Goal: Task Accomplishment & Management: Manage account settings

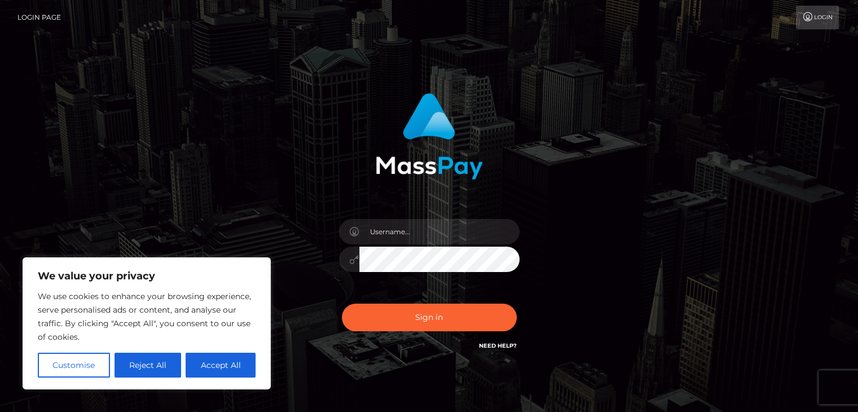
type input "[EMAIL_ADDRESS][DOMAIN_NAME]"
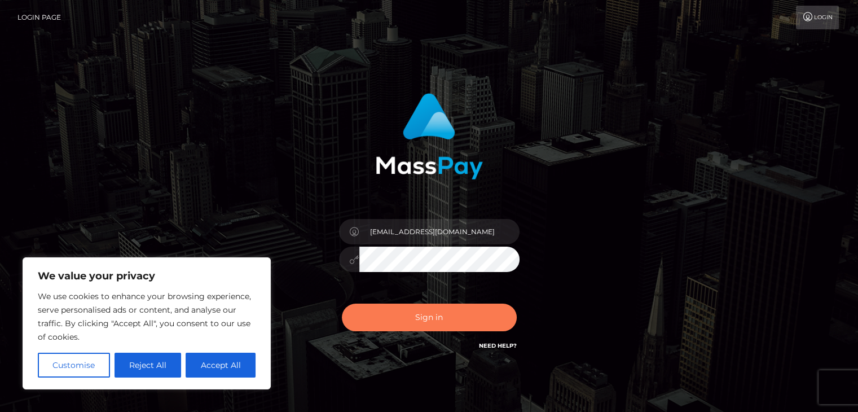
click at [415, 315] on button "Sign in" at bounding box center [429, 317] width 175 height 28
